Goal: Task Accomplishment & Management: Use online tool/utility

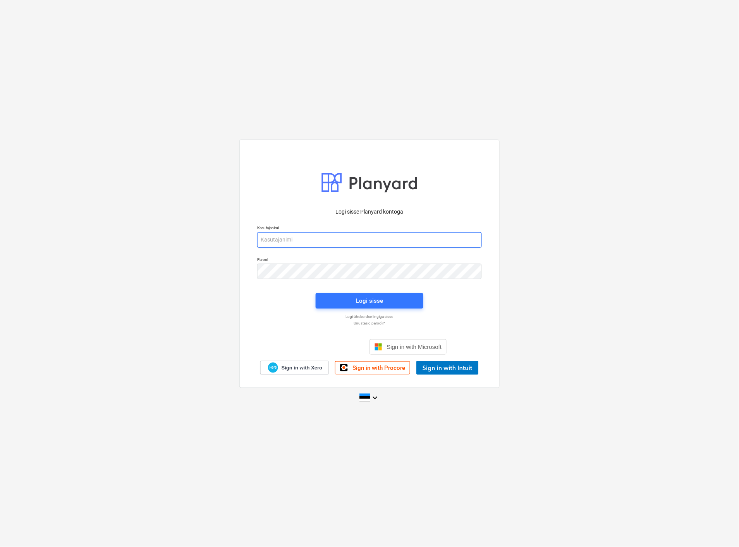
click at [339, 239] on input "email" at bounding box center [369, 239] width 225 height 15
type input "[EMAIL_ADDRESS][MEDICAL_DATA][DOMAIN_NAME]"
click at [368, 303] on div "Logi sisse" at bounding box center [369, 301] width 27 height 10
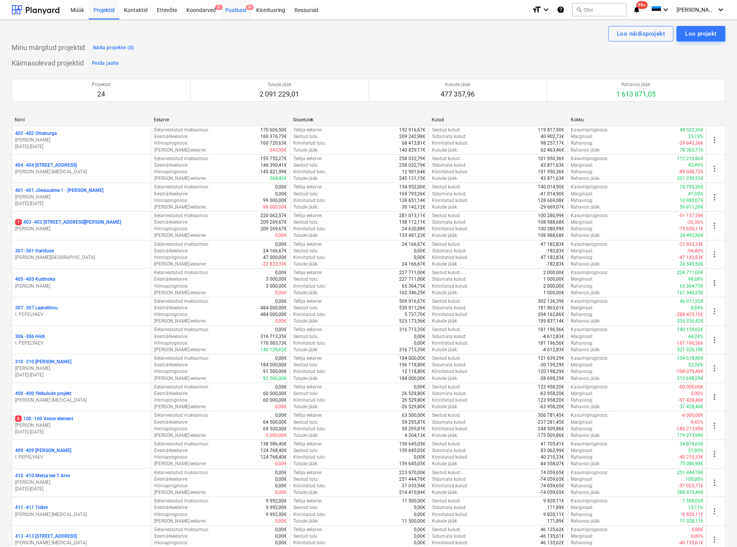
click at [238, 10] on div "Postkast 9+" at bounding box center [235, 10] width 31 height 20
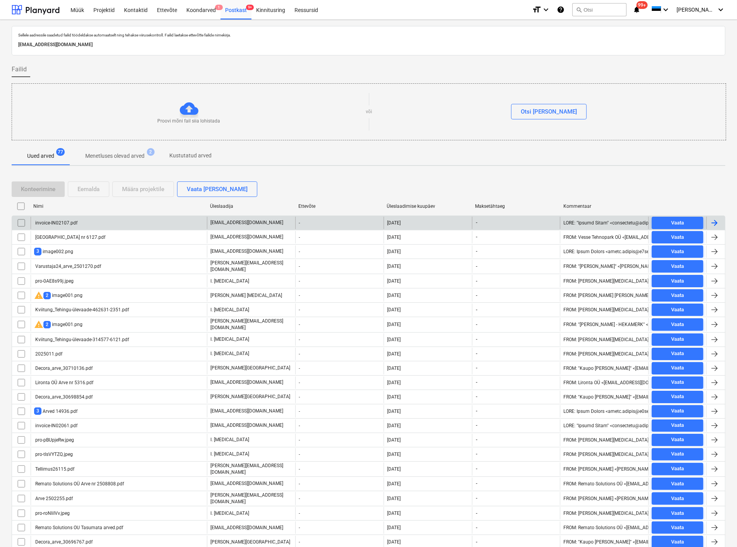
click at [78, 223] on div "invoice-IN02107.pdf" at bounding box center [119, 223] width 176 height 12
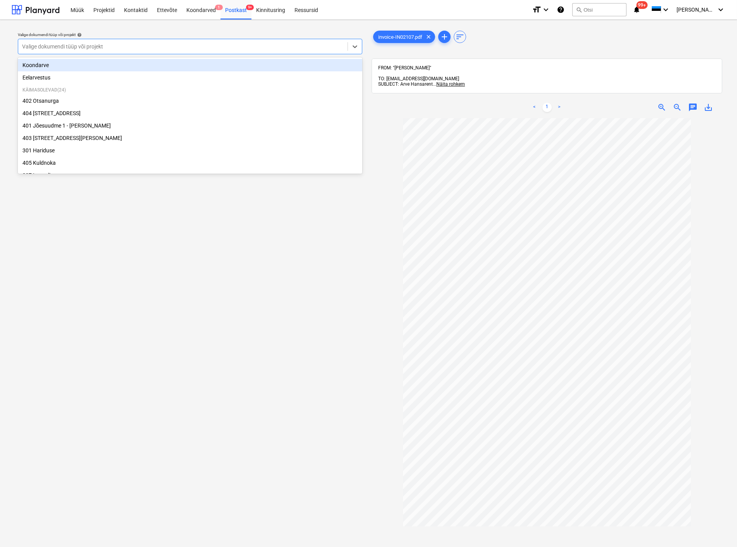
click at [174, 45] on div at bounding box center [183, 47] width 322 height 8
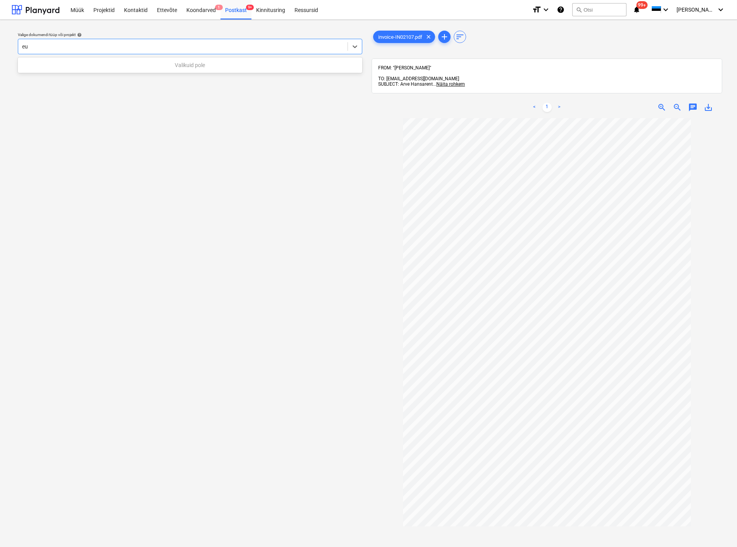
type input "e"
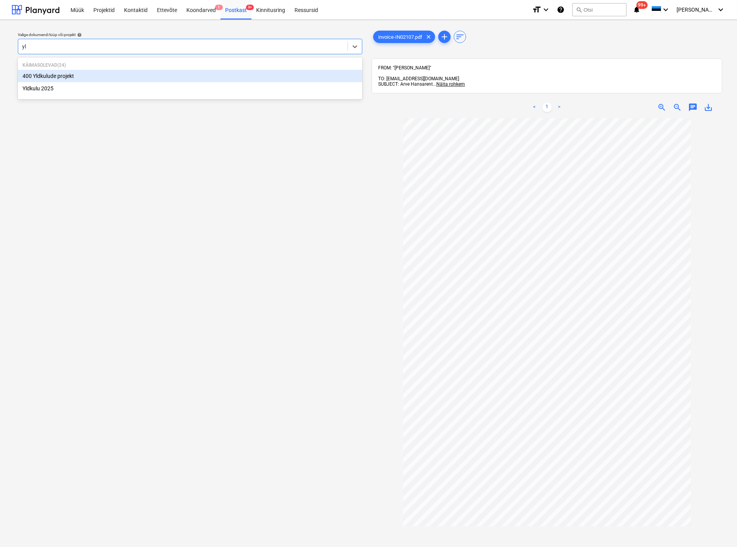
type input "yld"
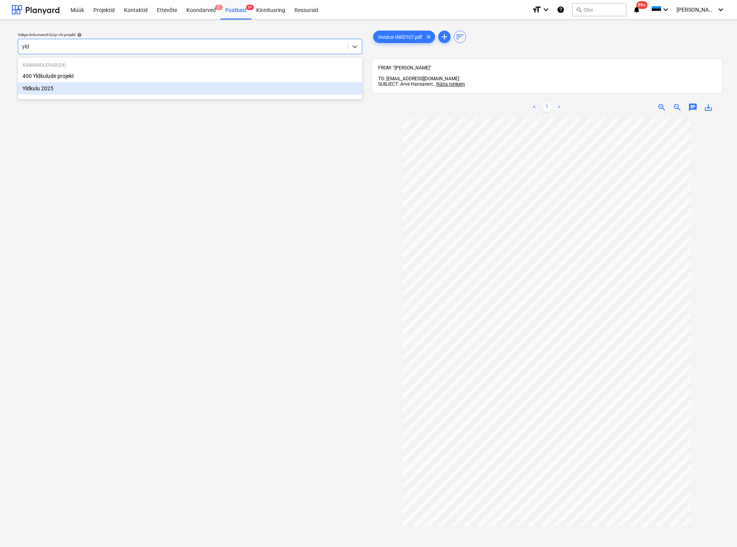
click at [85, 88] on div "Yldkulu 2025" at bounding box center [190, 88] width 344 height 12
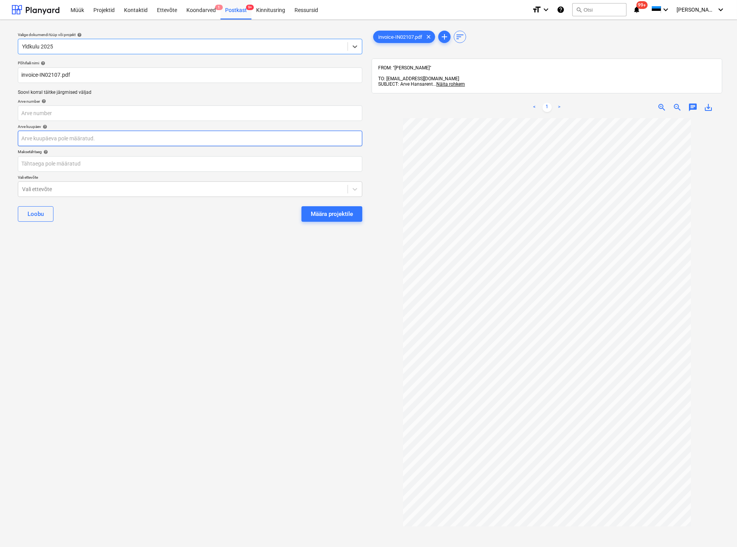
click at [68, 138] on body "Müük Projektid Kontaktid Ettevõte Koondarved 1 Postkast 9+ Kinnitusring Ressurs…" at bounding box center [368, 273] width 737 height 547
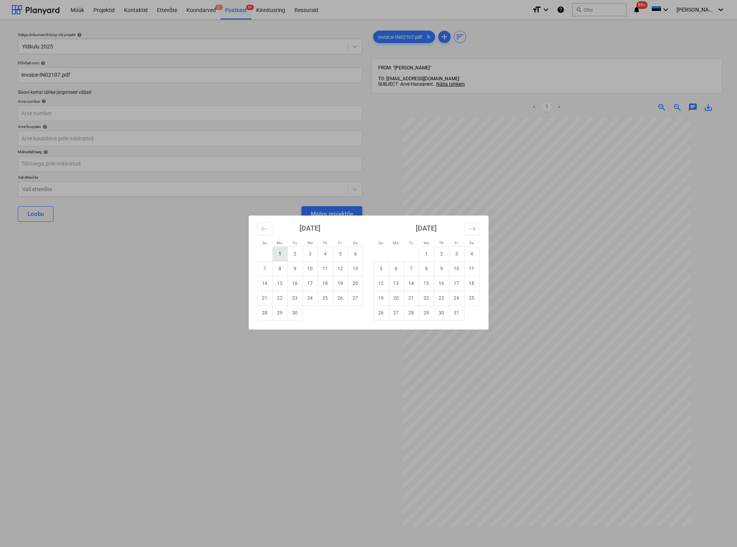
click at [280, 250] on td "1" at bounding box center [279, 253] width 15 height 15
type input "[DATE]"
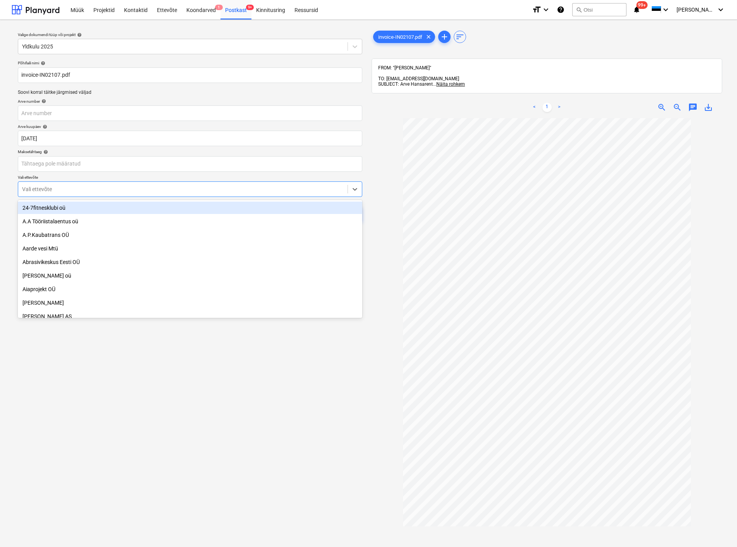
click at [67, 184] on div "Vali ettevõte" at bounding box center [182, 189] width 329 height 11
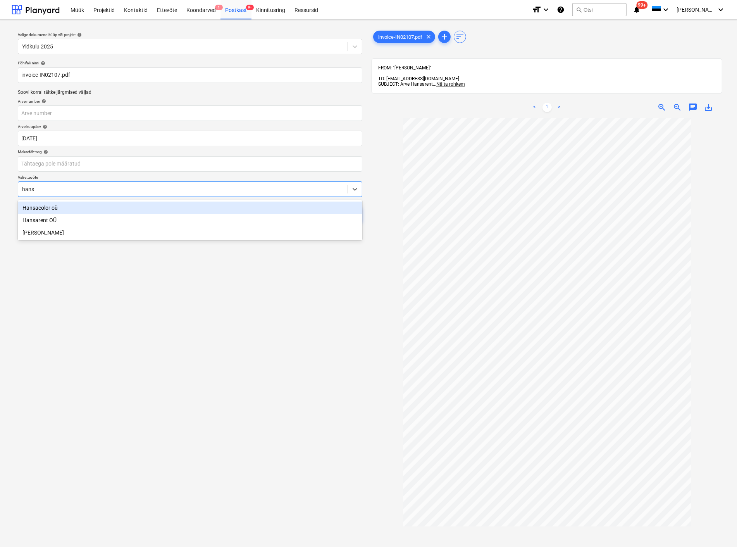
type input "hansa"
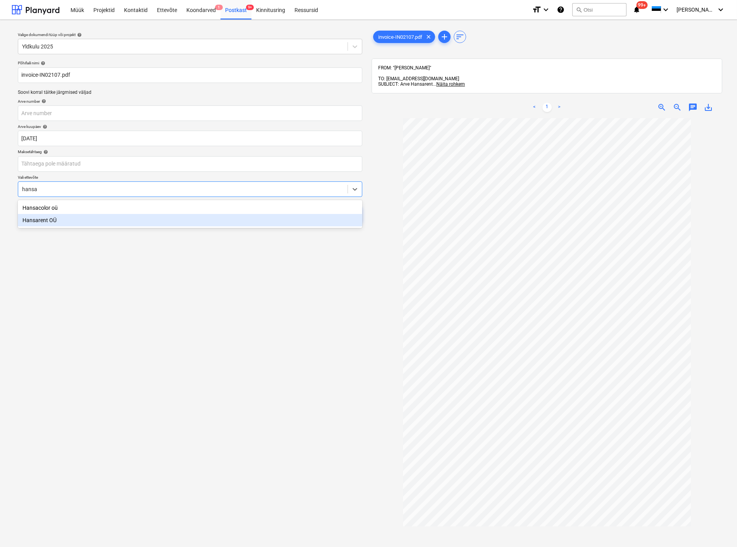
click at [48, 220] on div "Hansarent OÜ" at bounding box center [190, 220] width 344 height 12
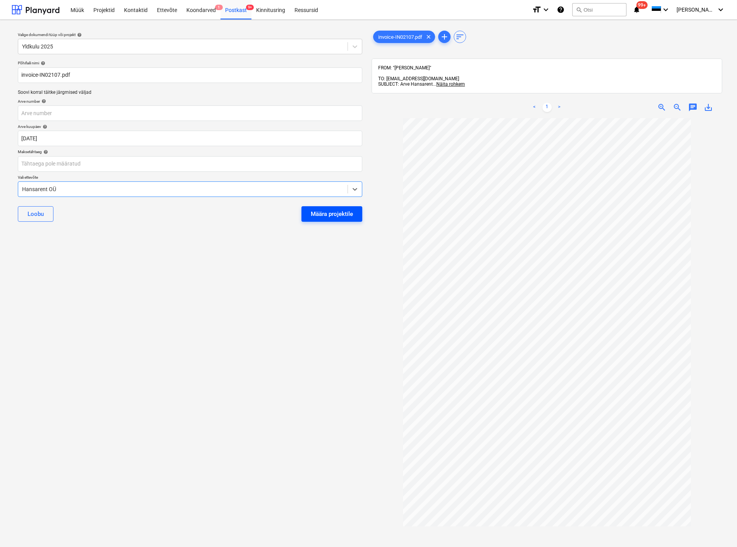
click at [338, 217] on div "Määra projektile" at bounding box center [332, 214] width 42 height 10
